Goal: Check status

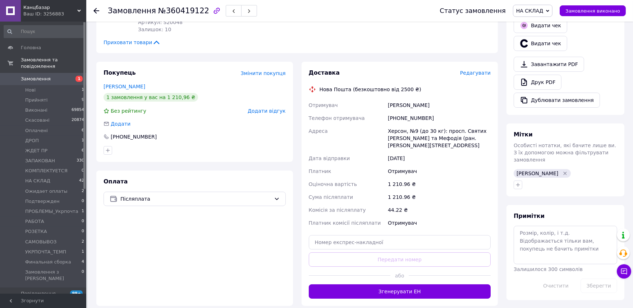
scroll to position [396, 0]
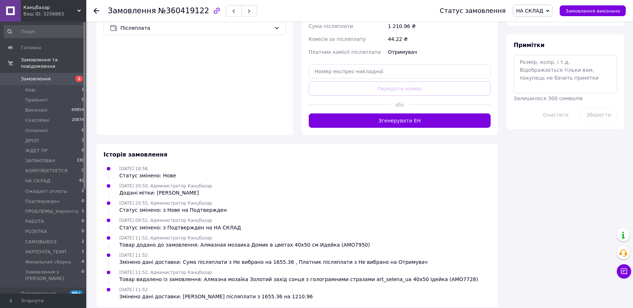
click at [281, 199] on div "[DATE] 20:55, Администратор [PERSON_NAME] змінено: з Нове на Подтвержден" at bounding box center [297, 206] width 393 height 14
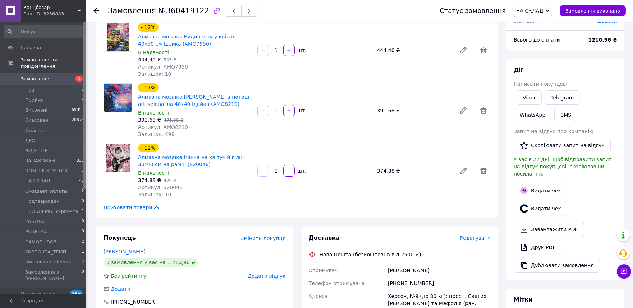
scroll to position [37, 0]
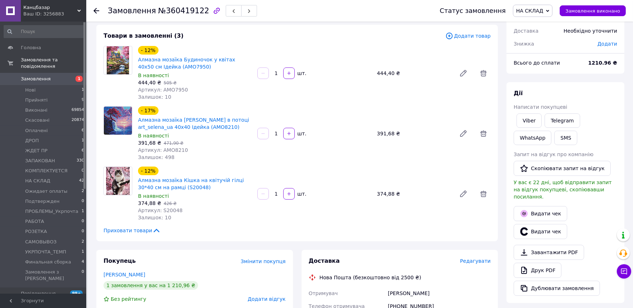
click at [173, 89] on span "Артикул: AMO7950" at bounding box center [163, 90] width 50 height 6
drag, startPoint x: 174, startPoint y: 89, endPoint x: 190, endPoint y: 29, distance: 61.7
click at [174, 88] on span "Артикул: AMO7950" at bounding box center [163, 90] width 50 height 6
copy span "AMO7950"
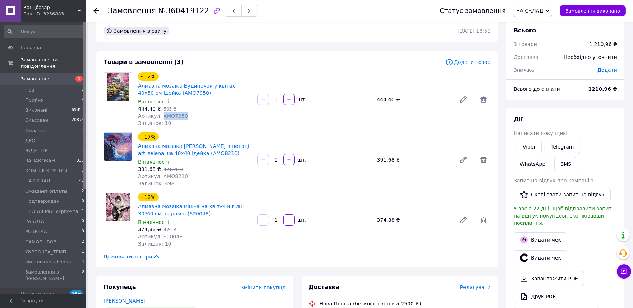
scroll to position [0, 0]
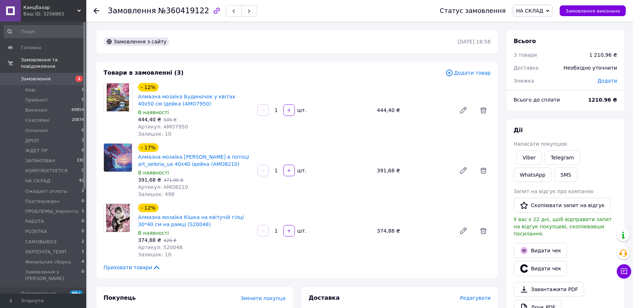
click at [177, 12] on span "№360419122" at bounding box center [183, 10] width 51 height 9
copy span "360419122"
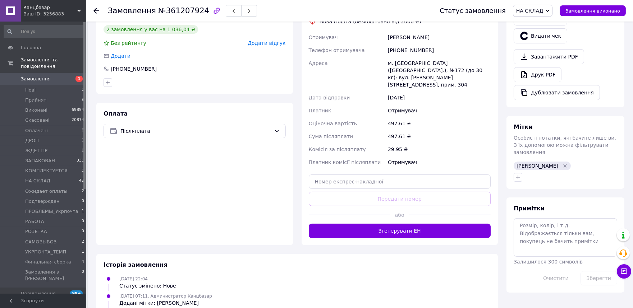
scroll to position [267, 0]
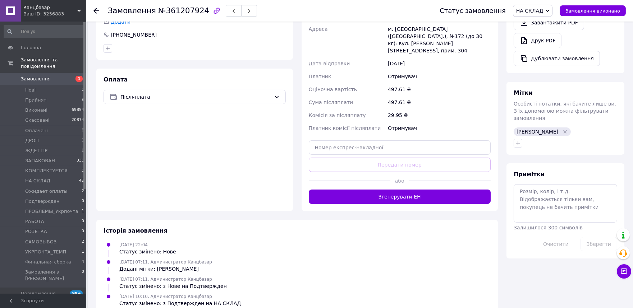
click at [208, 157] on div "Оплата Післяплата" at bounding box center [194, 140] width 197 height 143
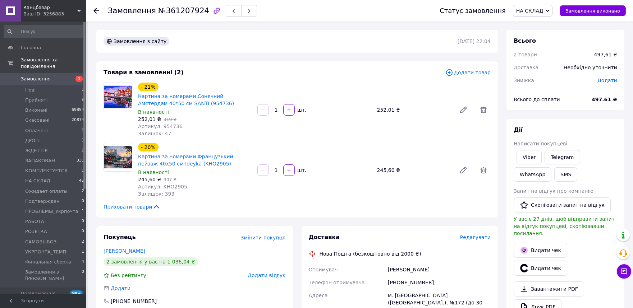
scroll to position [0, 0]
